Goal: Task Accomplishment & Management: Manage account settings

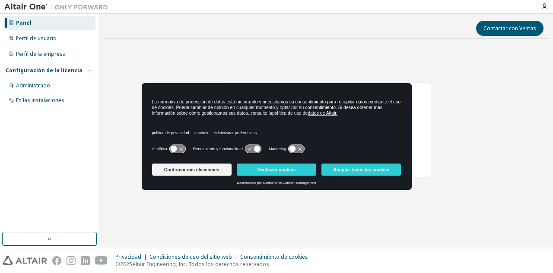
click at [181, 147] on icon at bounding box center [177, 149] width 16 height 8
click at [257, 146] on icon at bounding box center [257, 149] width 6 height 6
click at [299, 148] on icon at bounding box center [296, 149] width 16 height 8
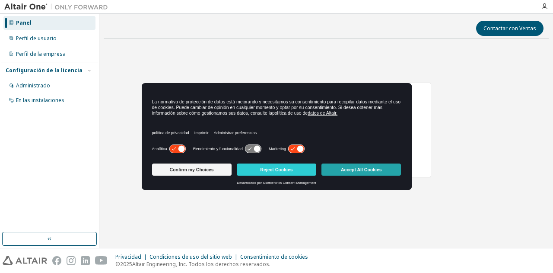
click at [348, 170] on button "Accept All Cookies" at bounding box center [360, 169] width 79 height 12
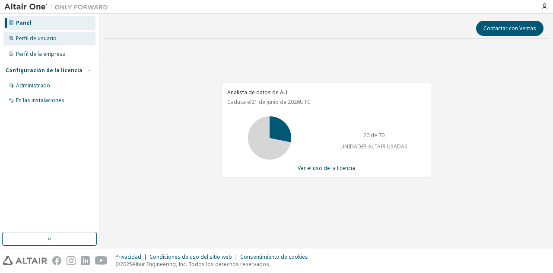
click at [48, 44] on div "Perfil de usuario" at bounding box center [49, 39] width 92 height 14
click at [55, 38] on font "Perfil de usuario" at bounding box center [36, 38] width 41 height 7
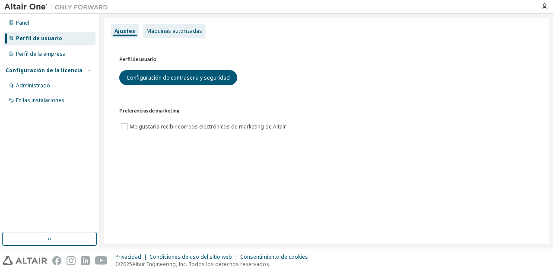
click at [177, 26] on div "Máquinas autorizadas" at bounding box center [174, 31] width 63 height 14
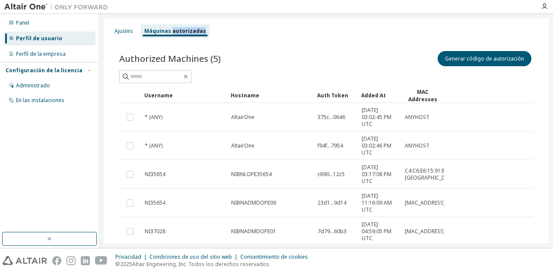
click at [177, 26] on div "Máquinas autorizadas" at bounding box center [175, 31] width 69 height 14
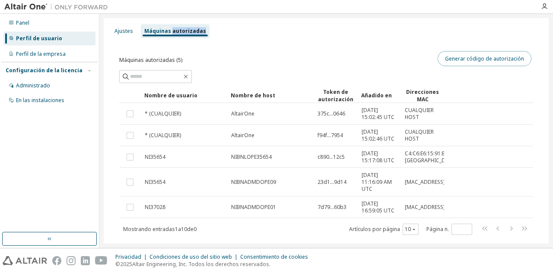
click at [481, 63] on button "Generar código de autorización" at bounding box center [485, 58] width 94 height 15
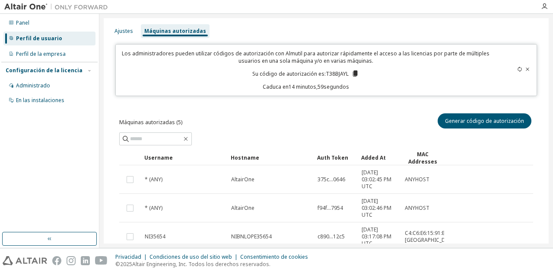
click at [527, 70] on div "Los administradores pueden utilizar códigos de autorización con Almutil para au…" at bounding box center [326, 70] width 422 height 52
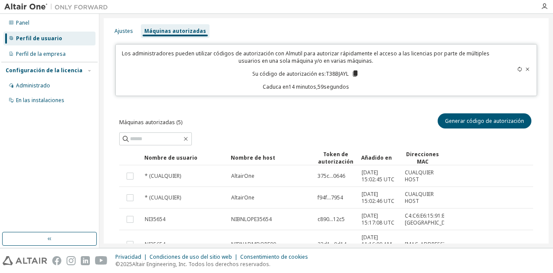
click at [525, 69] on icon at bounding box center [527, 69] width 5 height 5
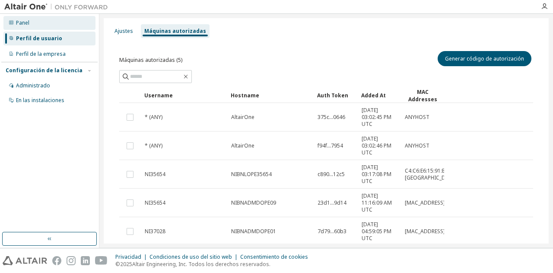
click at [54, 23] on div "Panel" at bounding box center [49, 23] width 92 height 14
